Goal: Information Seeking & Learning: Check status

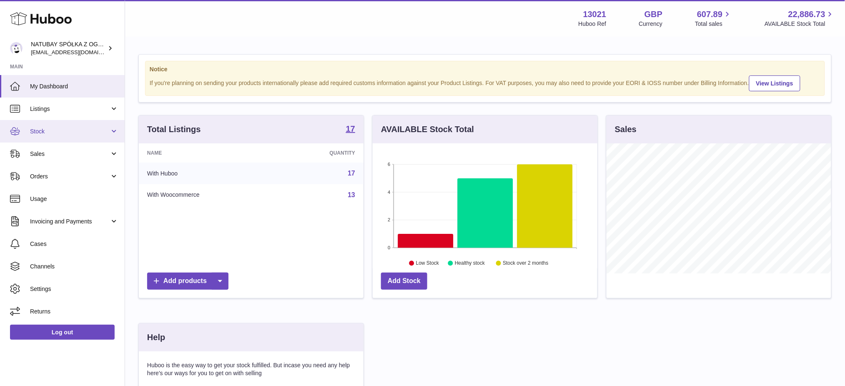
scroll to position [130, 225]
click at [44, 136] on link "Stock" at bounding box center [62, 131] width 125 height 23
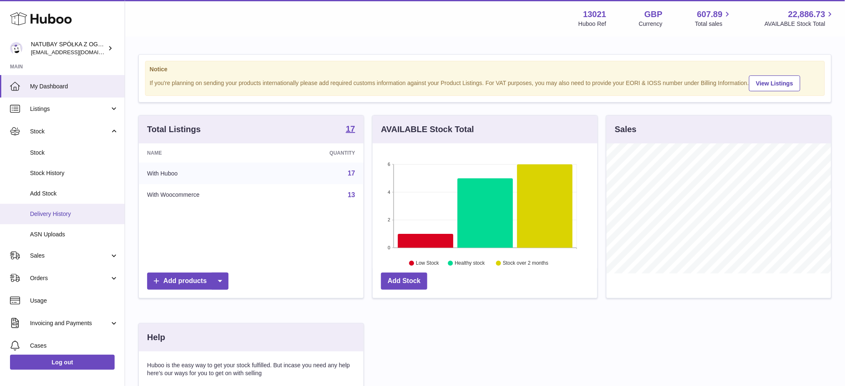
click at [63, 209] on link "Delivery History" at bounding box center [62, 214] width 125 height 20
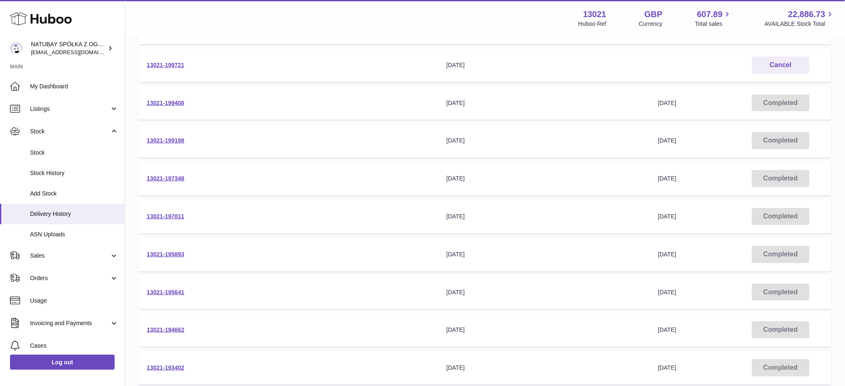
scroll to position [222, 0]
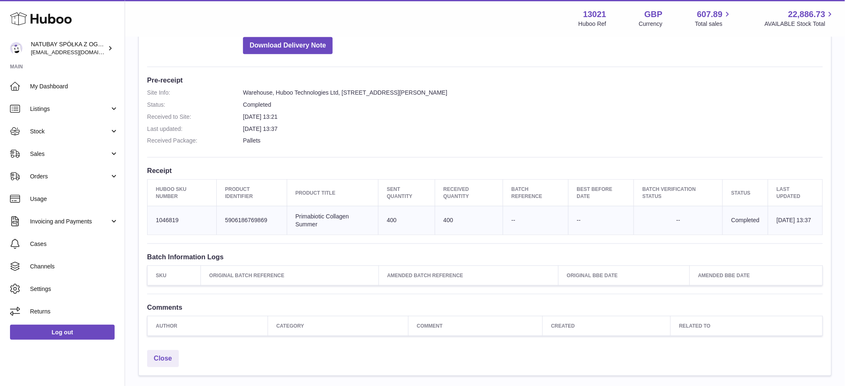
scroll to position [174, 0]
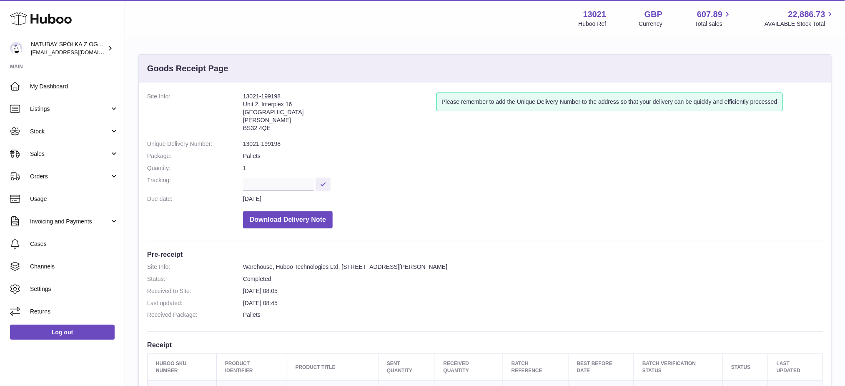
scroll to position [229, 0]
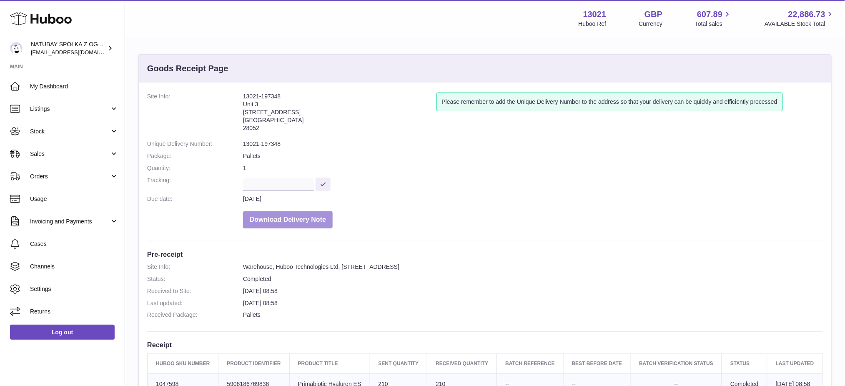
scroll to position [222, 0]
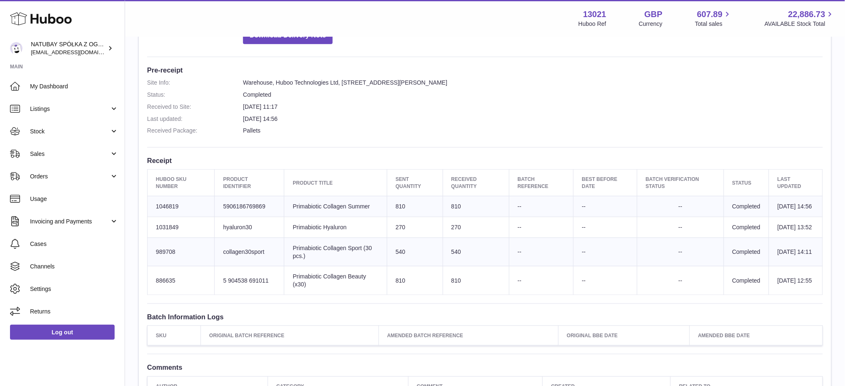
scroll to position [55, 0]
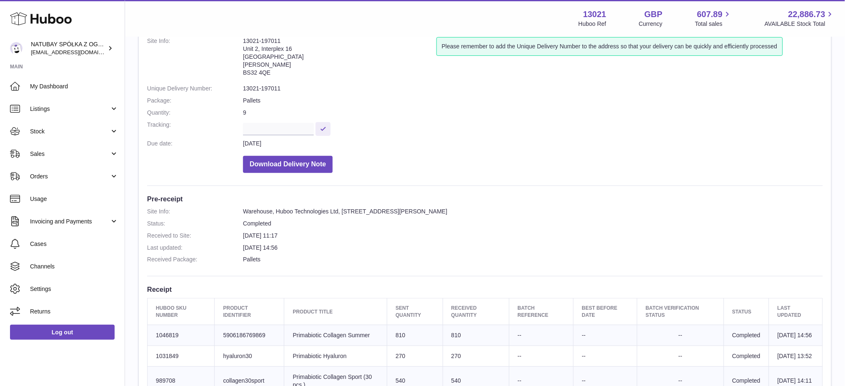
drag, startPoint x: 284, startPoint y: 34, endPoint x: 255, endPoint y: 33, distance: 28.8
click at [255, 33] on div "Menu Huboo 13021 Huboo Ref GBP Currency 607.89 Total sales 22,886.73 AVAILABLE …" at bounding box center [485, 18] width 720 height 37
drag, startPoint x: 269, startPoint y: 38, endPoint x: 242, endPoint y: 39, distance: 26.7
click at [242, 39] on dl "Site Info: 13021-197011 Unit 2, Interplex 16 Ash Ridge Road Bradley Stoke BS32 …" at bounding box center [485, 107] width 676 height 140
copy dl "13021-197011"
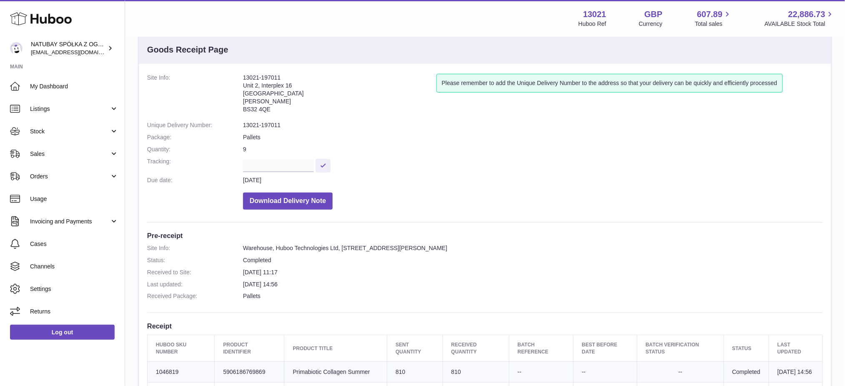
scroll to position [0, 0]
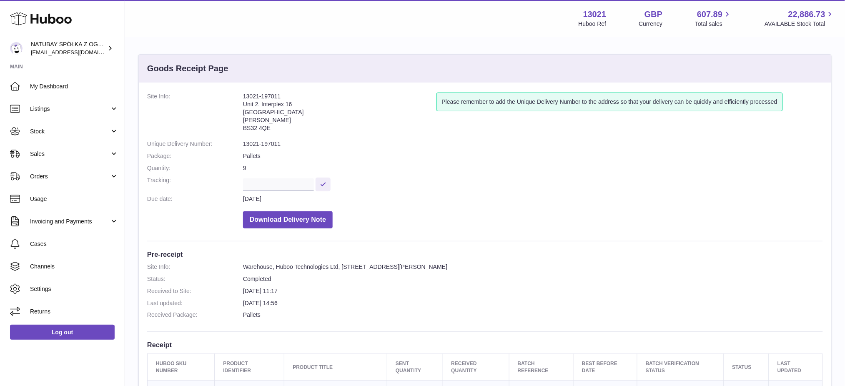
copy dl "13021-197011"
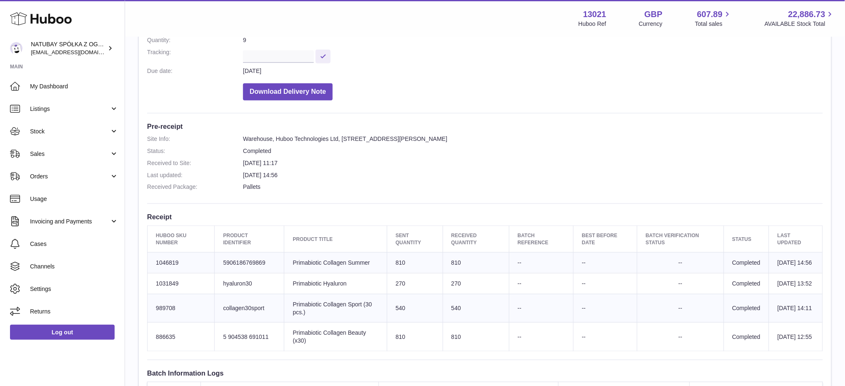
scroll to position [278, 0]
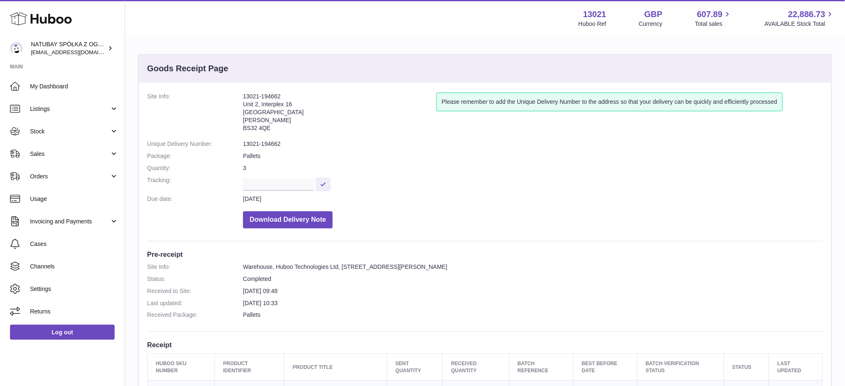
drag, startPoint x: 284, startPoint y: 91, endPoint x: 242, endPoint y: 97, distance: 42.6
click at [242, 97] on div "Site Info: 13021-194662 Unit 2, Interplex [STREET_ADDRESS][PERSON_NAME] Please …" at bounding box center [485, 312] width 693 height 459
copy dl "13021-194662"
